Goal: Find specific page/section: Find specific page/section

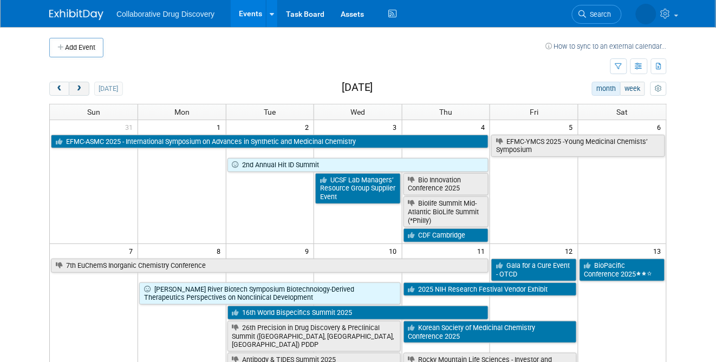
click at [81, 88] on span "next" at bounding box center [79, 89] width 8 height 7
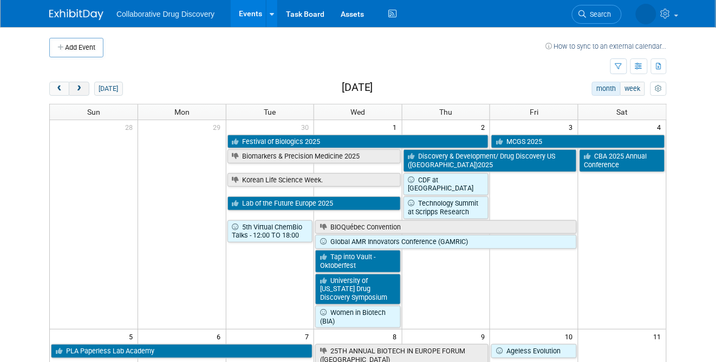
click at [81, 88] on span "next" at bounding box center [79, 89] width 8 height 7
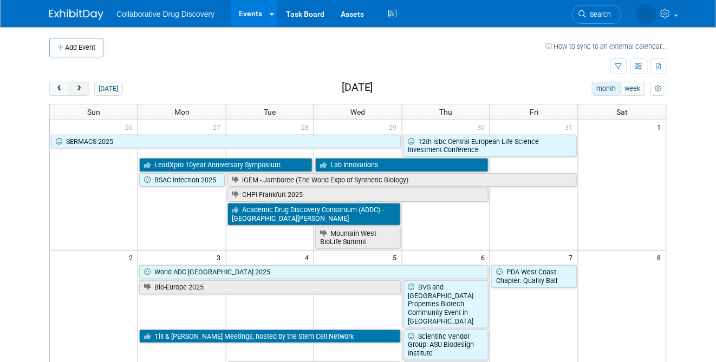
click at [81, 88] on span "next" at bounding box center [79, 89] width 8 height 7
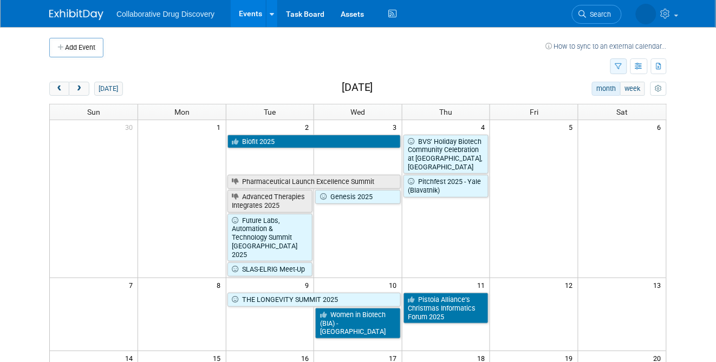
click at [616, 59] on button "button" at bounding box center [619, 67] width 17 height 16
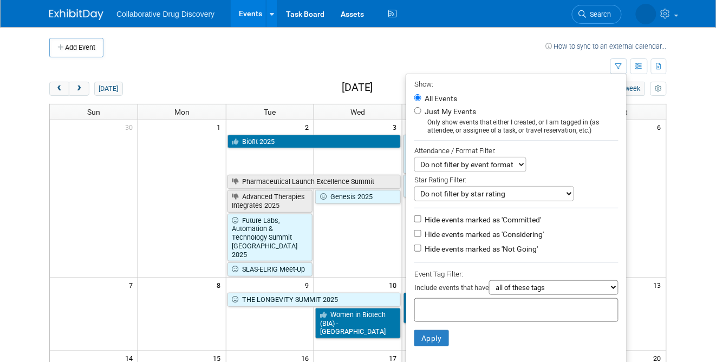
click at [541, 283] on select "all of these tags any one of these tags only and exactly these specific tags" at bounding box center [553, 288] width 129 height 15
select select "any"
click at [489, 282] on select "all of these tags any one of these tags only and exactly these specific tags" at bounding box center [553, 288] width 129 height 15
click at [525, 305] on div at bounding box center [517, 311] width 204 height 24
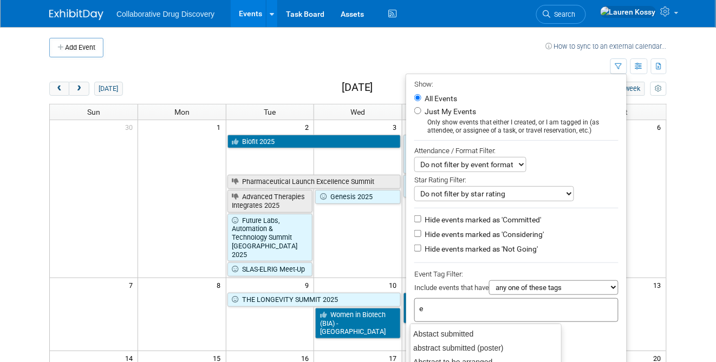
type input "eu"
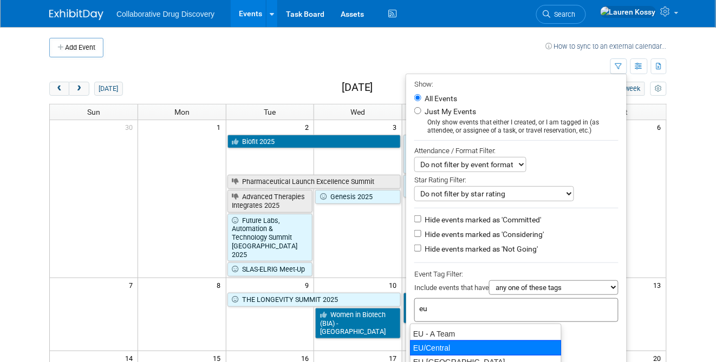
click at [432, 345] on div "EU/Central" at bounding box center [486, 348] width 152 height 15
type input "EU/Central"
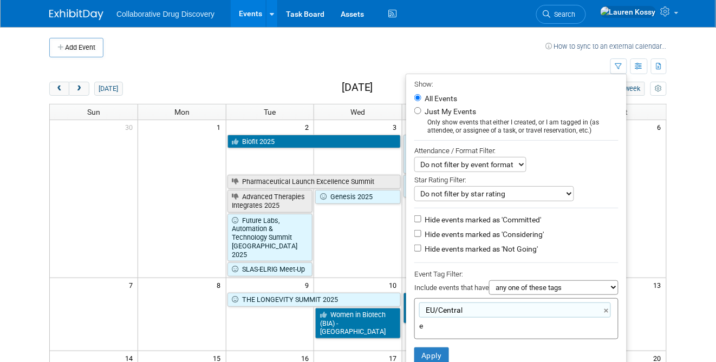
type input "eu"
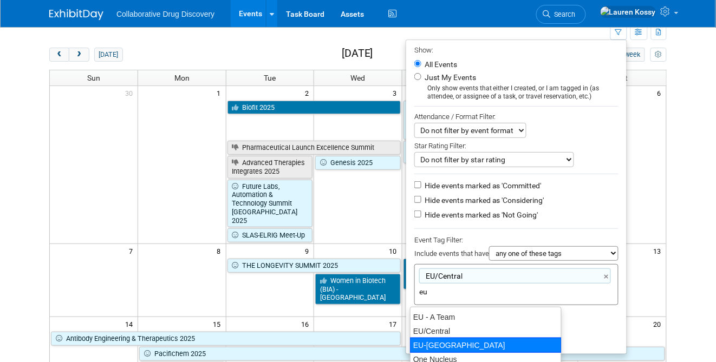
click at [450, 348] on div "EU-West Pod" at bounding box center [486, 345] width 152 height 15
type input "EU/Central, EU-West Pod"
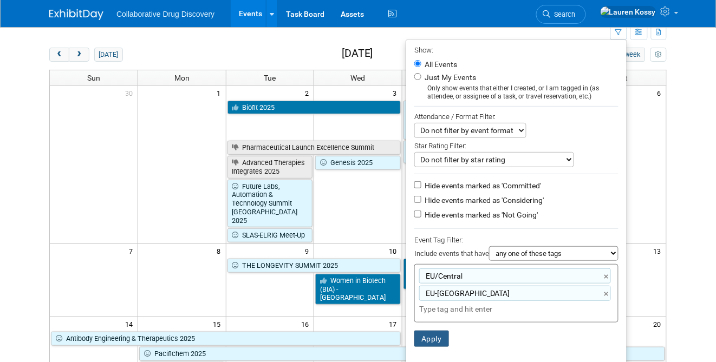
click at [436, 347] on button "Apply" at bounding box center [432, 339] width 35 height 16
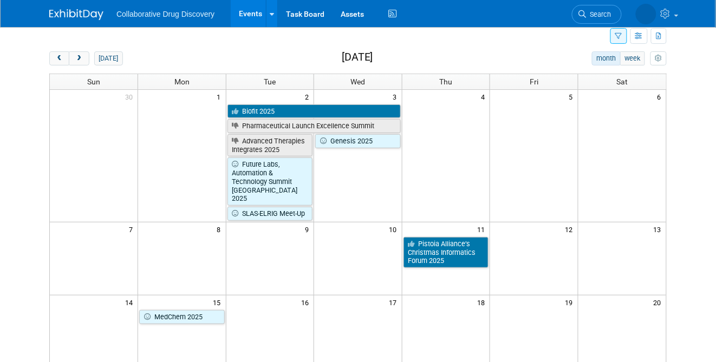
scroll to position [34, 0]
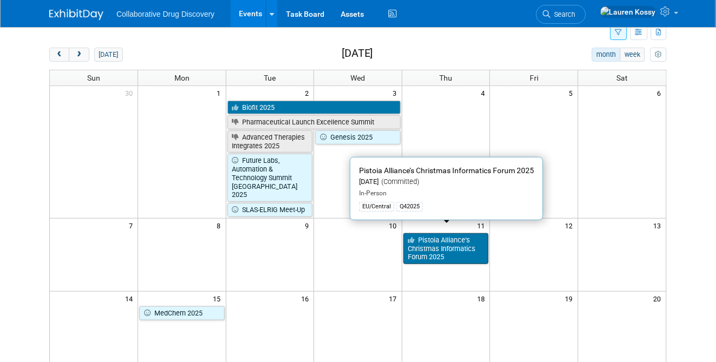
click at [428, 248] on link "Pistoia Alliance’s Christmas Informatics Forum 2025" at bounding box center [447, 249] width 86 height 31
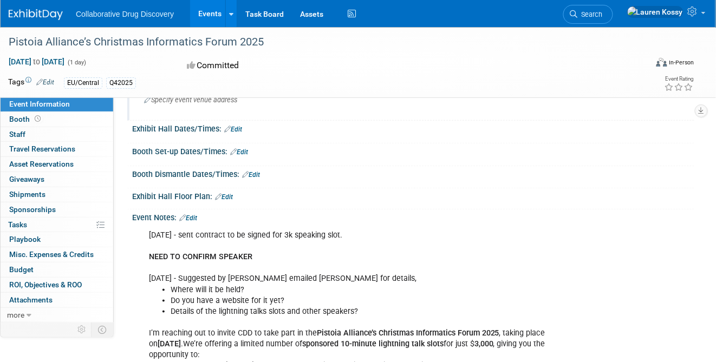
scroll to position [115, 0]
click at [256, 44] on div "Pistoia Alliance’s Christmas Informatics Forum 2025" at bounding box center [320, 43] width 631 height 20
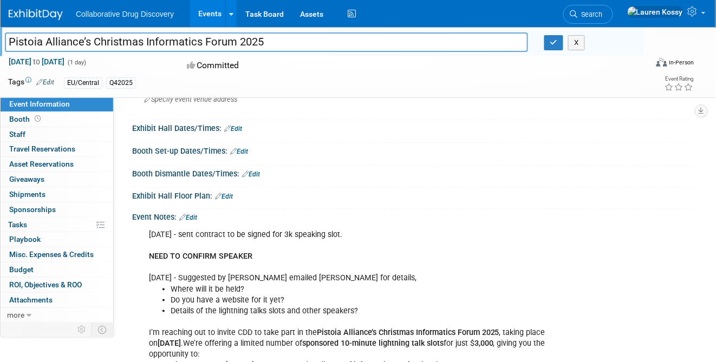
drag, startPoint x: 260, startPoint y: 42, endPoint x: 260, endPoint y: 33, distance: 9.2
click at [260, 33] on input "Pistoia Alliance’s Christmas Informatics Forum 2025" at bounding box center [266, 42] width 523 height 19
click at [575, 39] on button "X" at bounding box center [576, 42] width 17 height 15
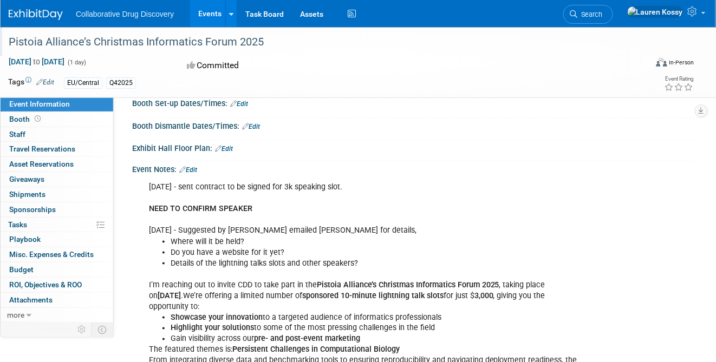
scroll to position [272, 0]
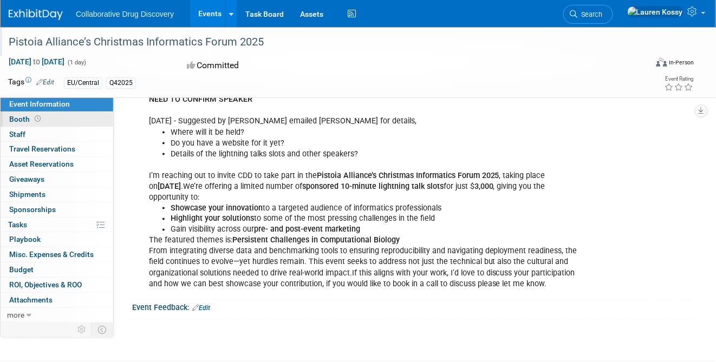
click at [33, 116] on span at bounding box center [38, 119] width 10 height 8
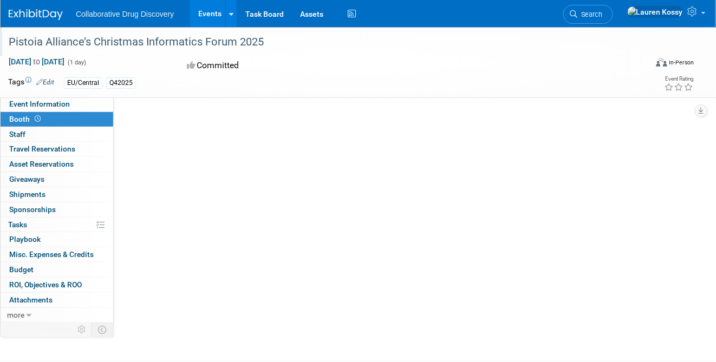
scroll to position [0, 0]
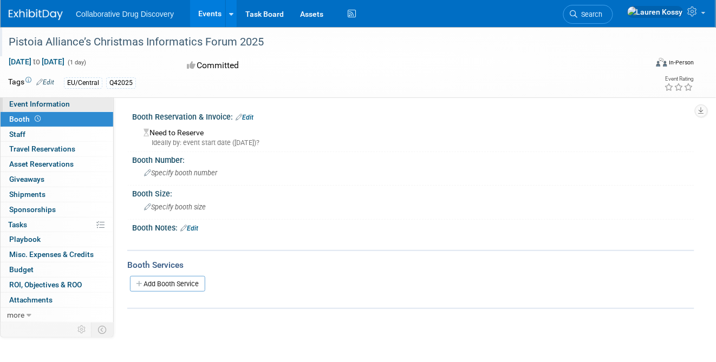
click at [74, 106] on link "Event Information" at bounding box center [57, 104] width 113 height 15
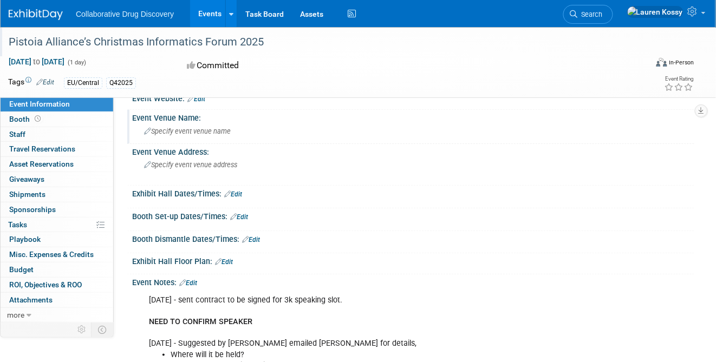
scroll to position [114, 0]
